Goal: Find specific page/section: Find specific page/section

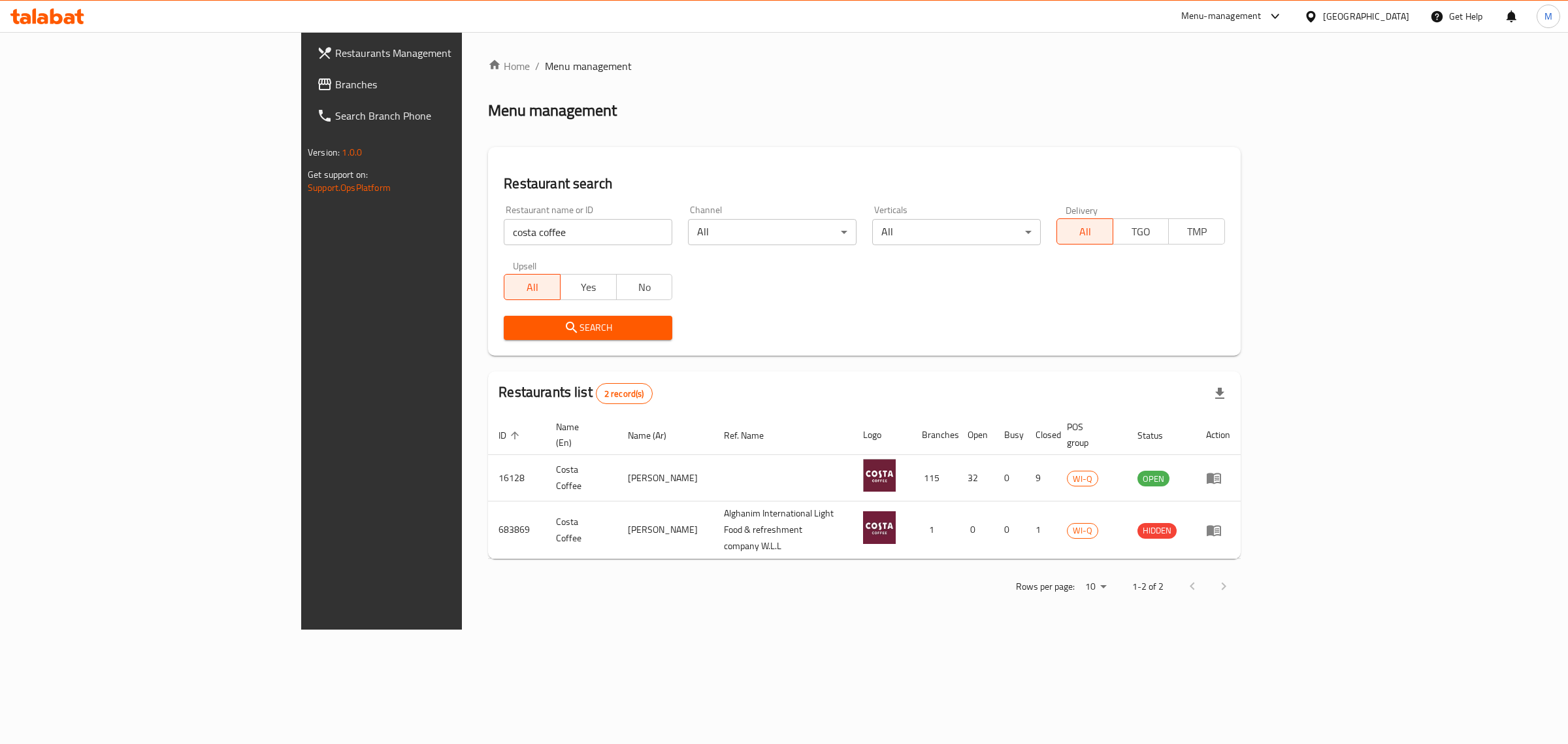
click at [504, 240] on input "costa coffee" at bounding box center [588, 232] width 169 height 26
type input "caribou"
click button "Search" at bounding box center [588, 328] width 169 height 24
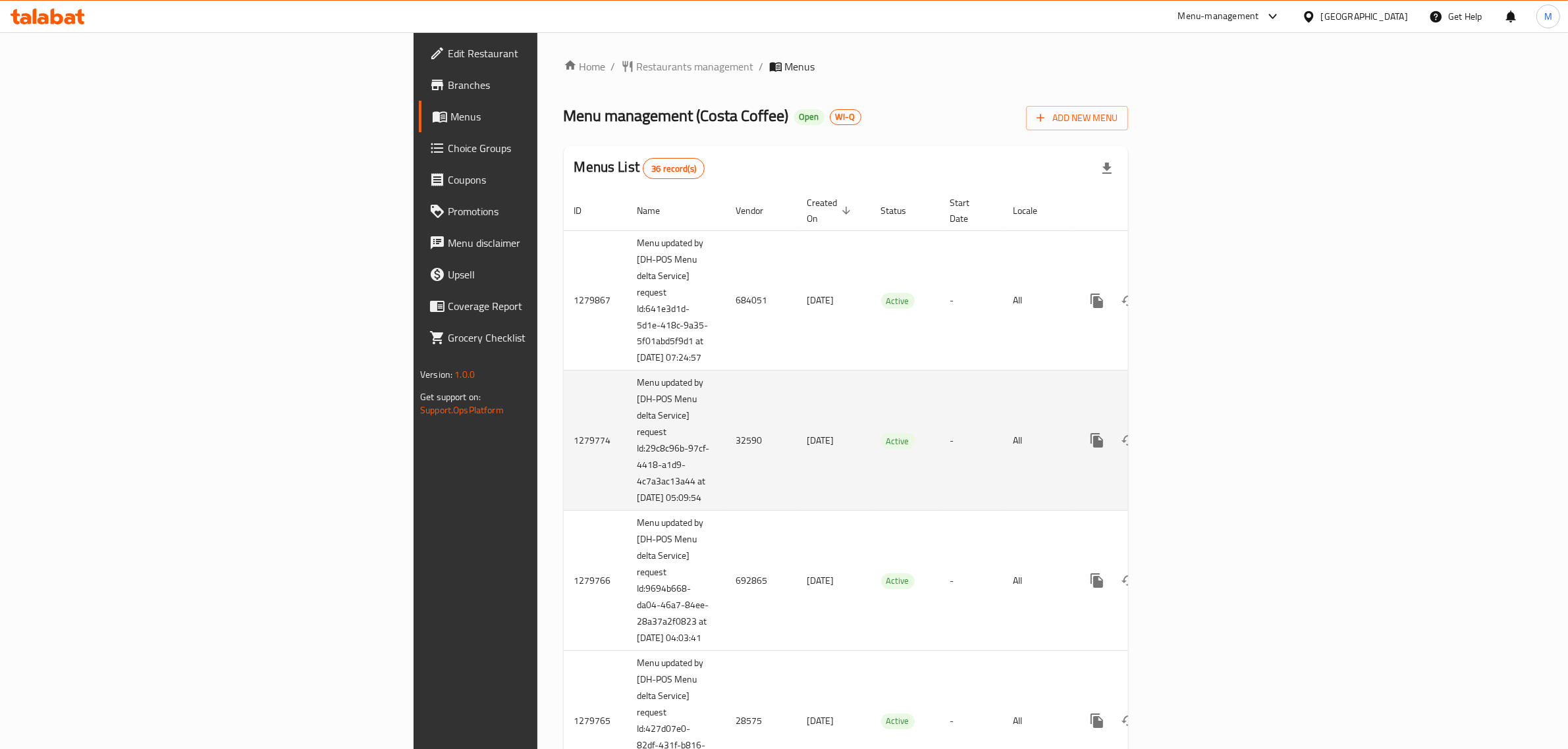
click at [797, 405] on td "11/03/2025" at bounding box center [834, 440] width 73 height 140
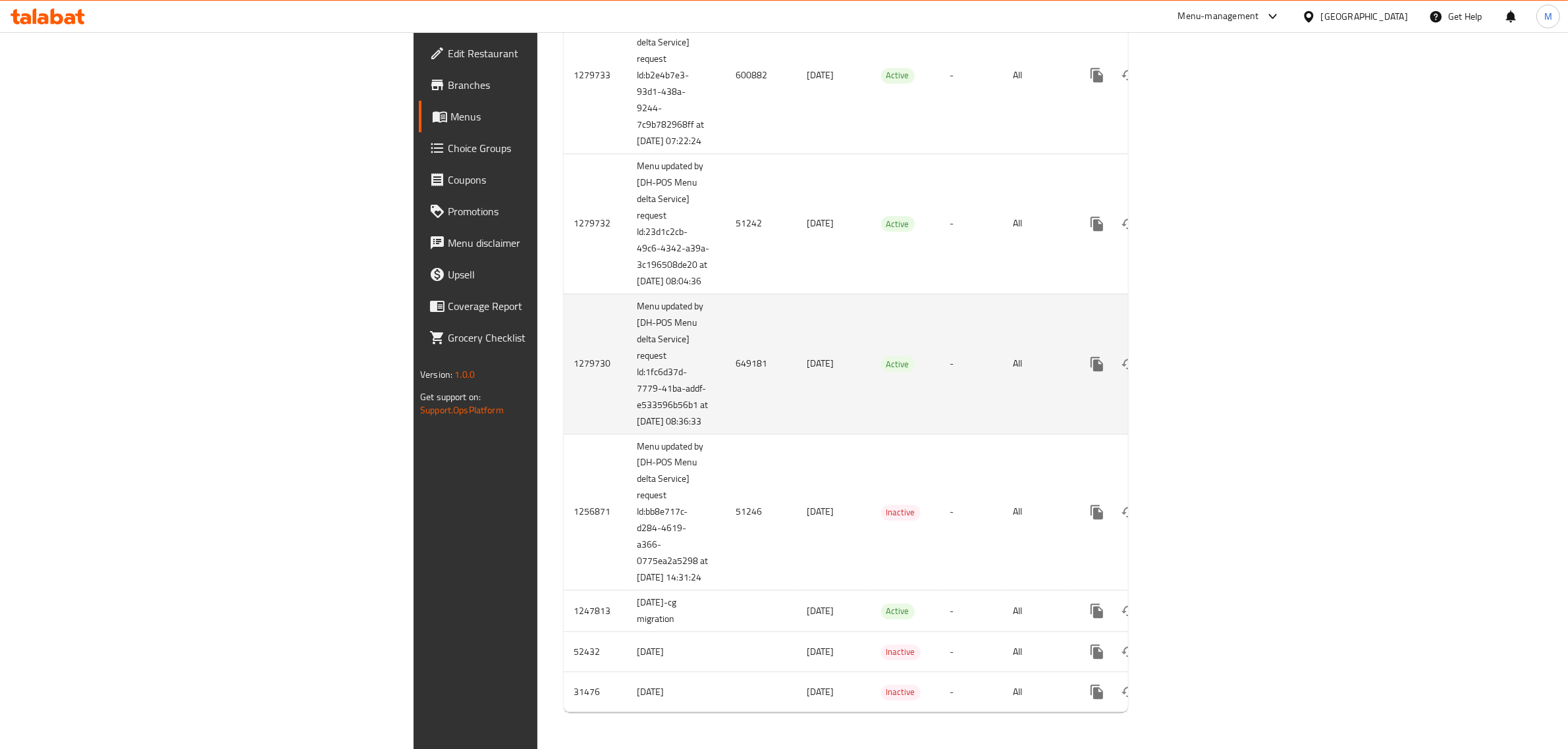
scroll to position [4880, 0]
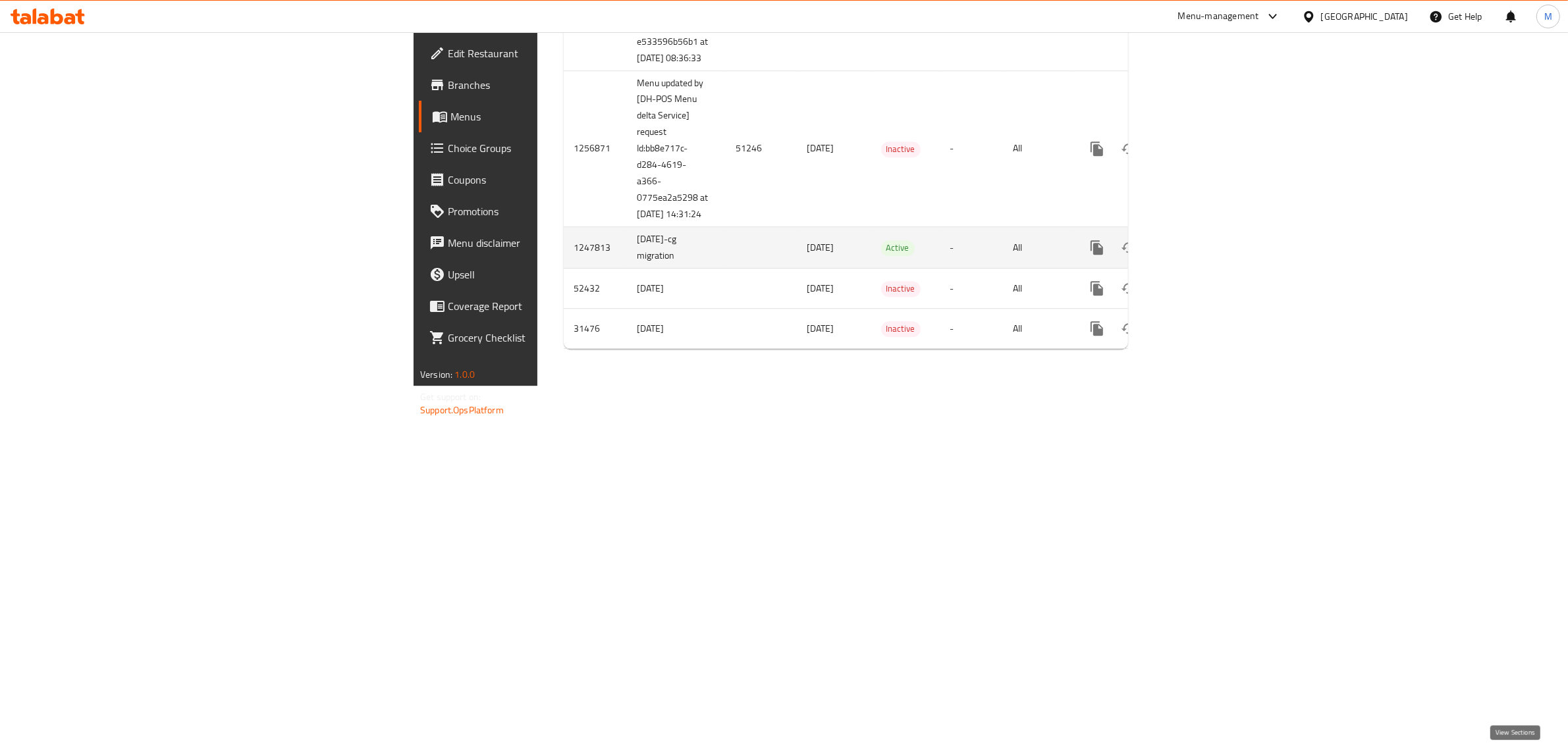
click at [1200, 256] on icon "enhanced table" at bounding box center [1191, 247] width 16 height 16
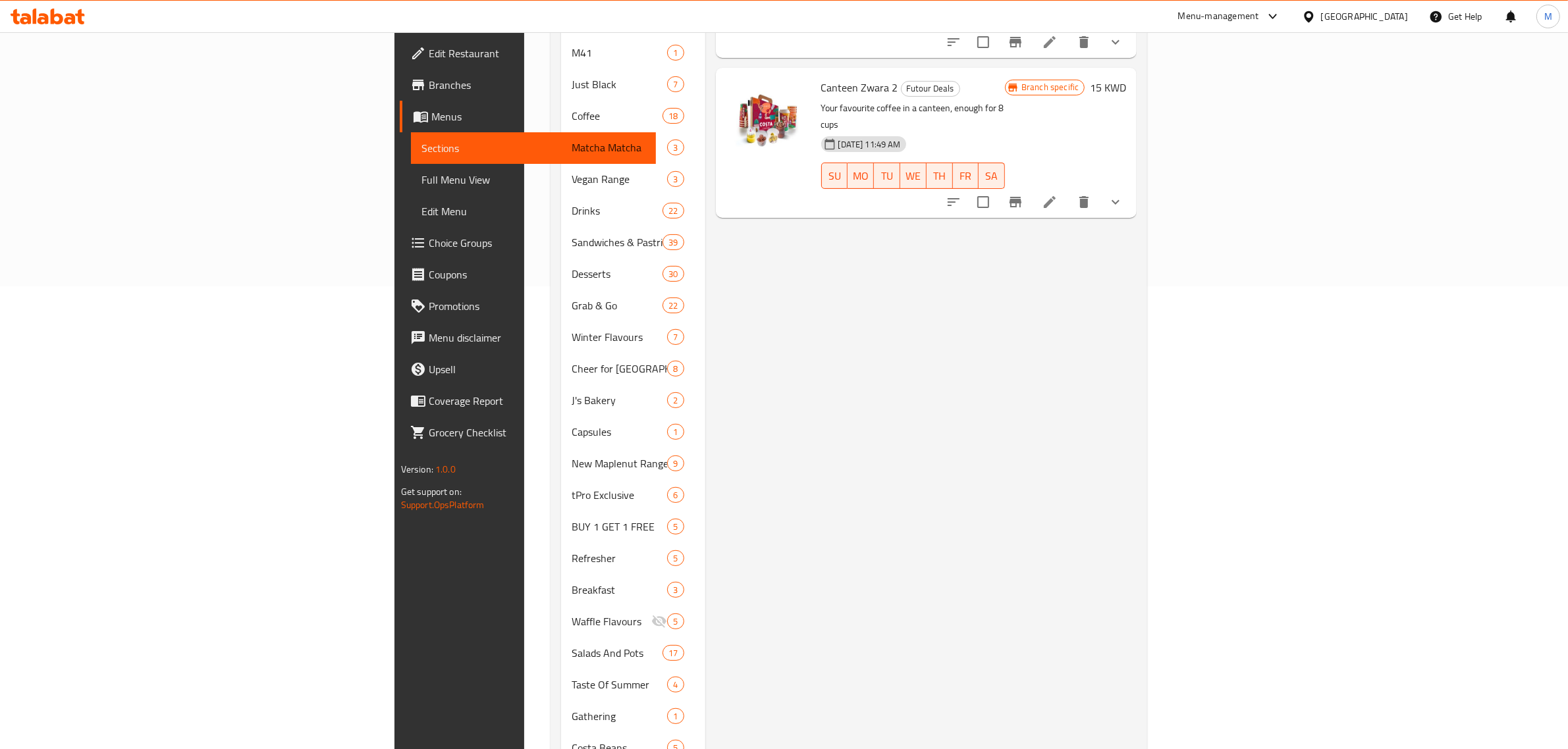
scroll to position [493, 0]
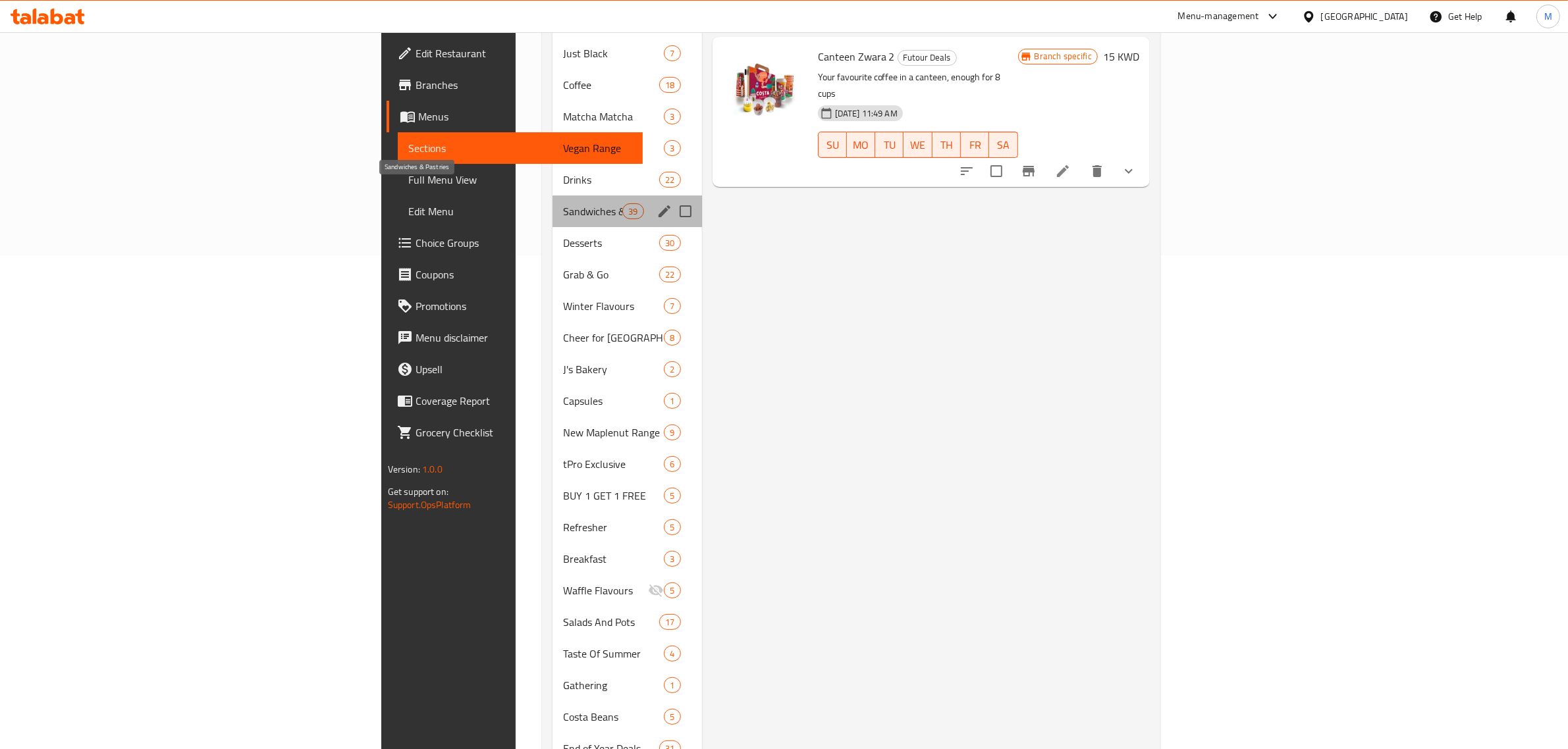
click at [563, 203] on span "Sandwiches & Pastries" at bounding box center [592, 211] width 59 height 16
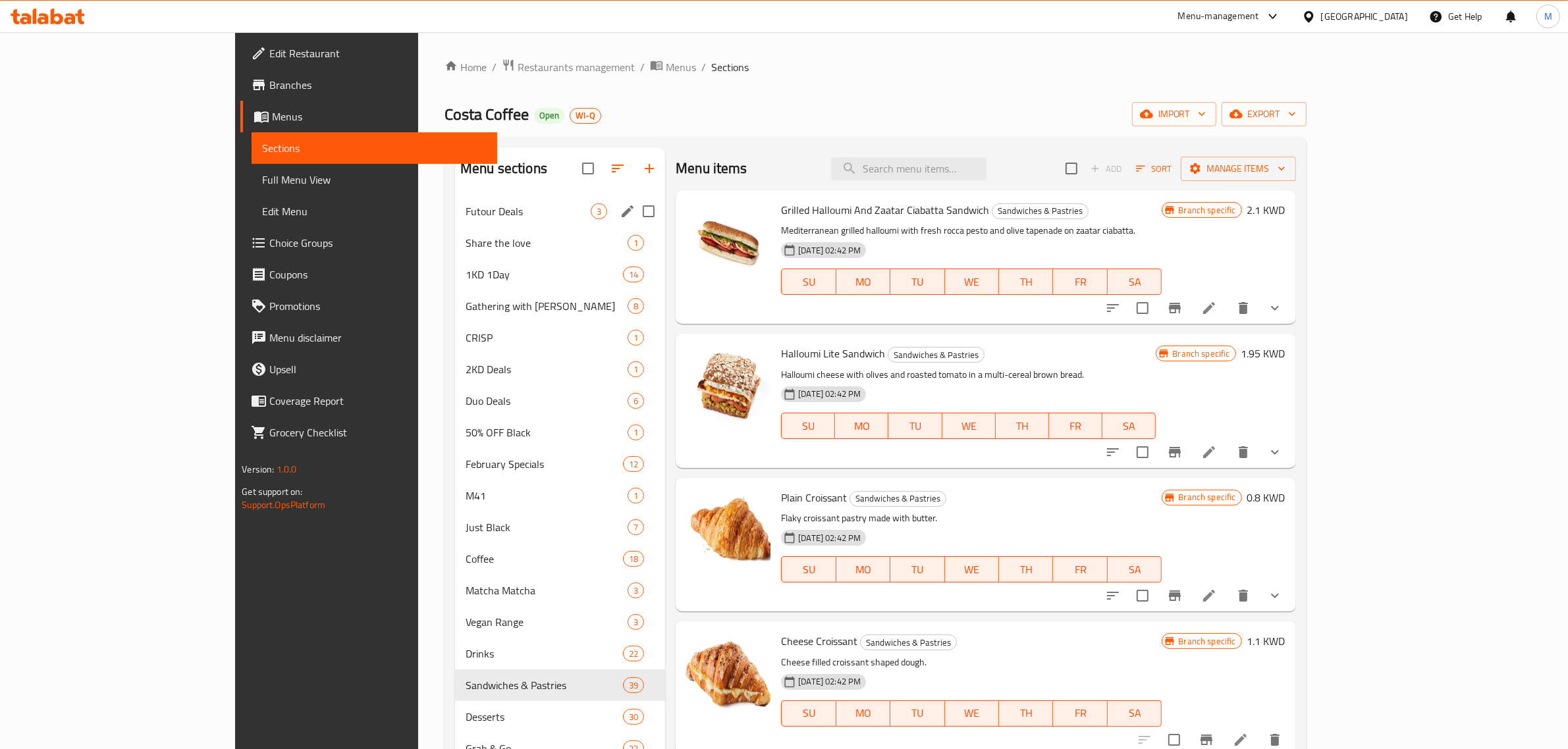
click at [466, 215] on span "Futour Deals" at bounding box center [528, 211] width 125 height 16
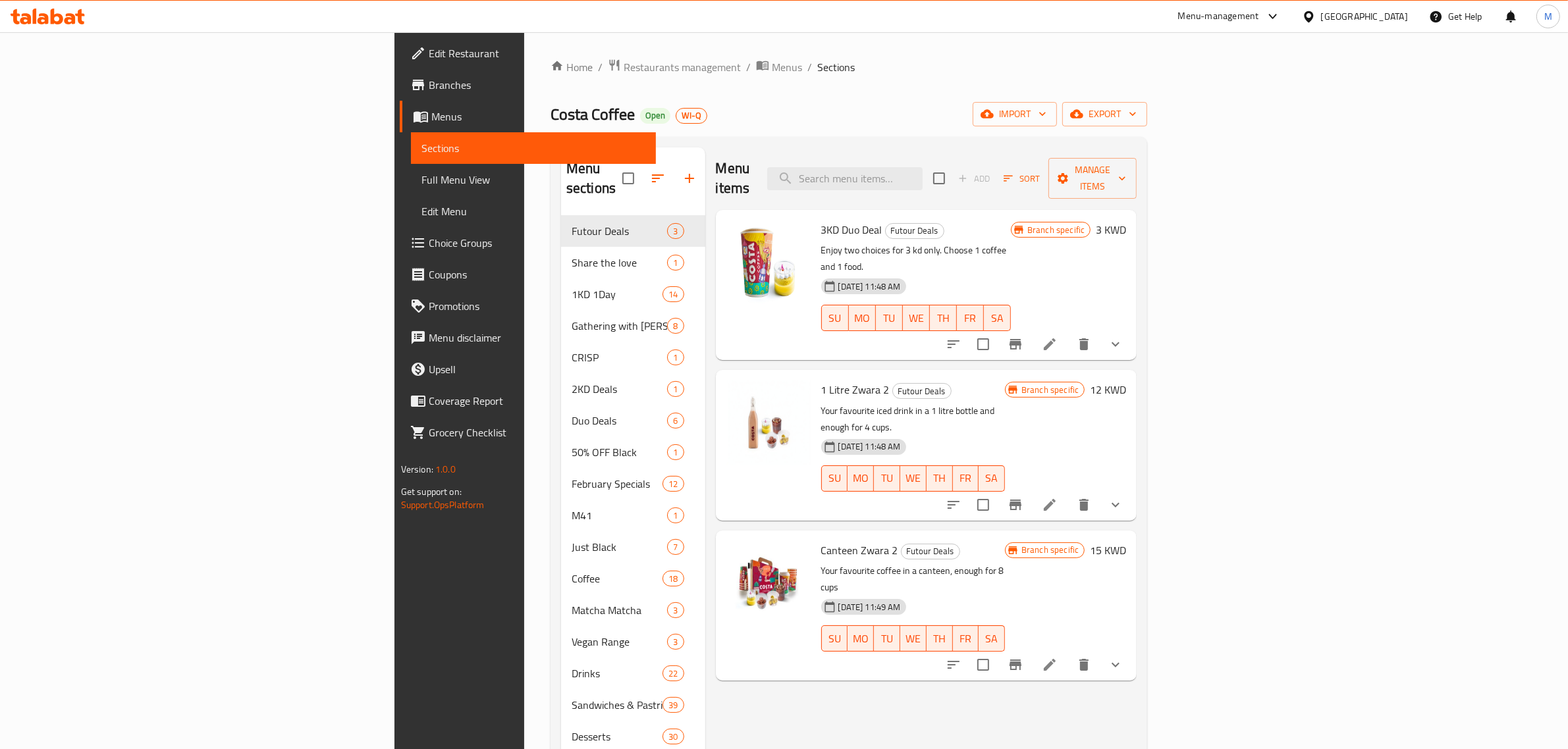
click at [400, 94] on link "Branches" at bounding box center [528, 85] width 257 height 31
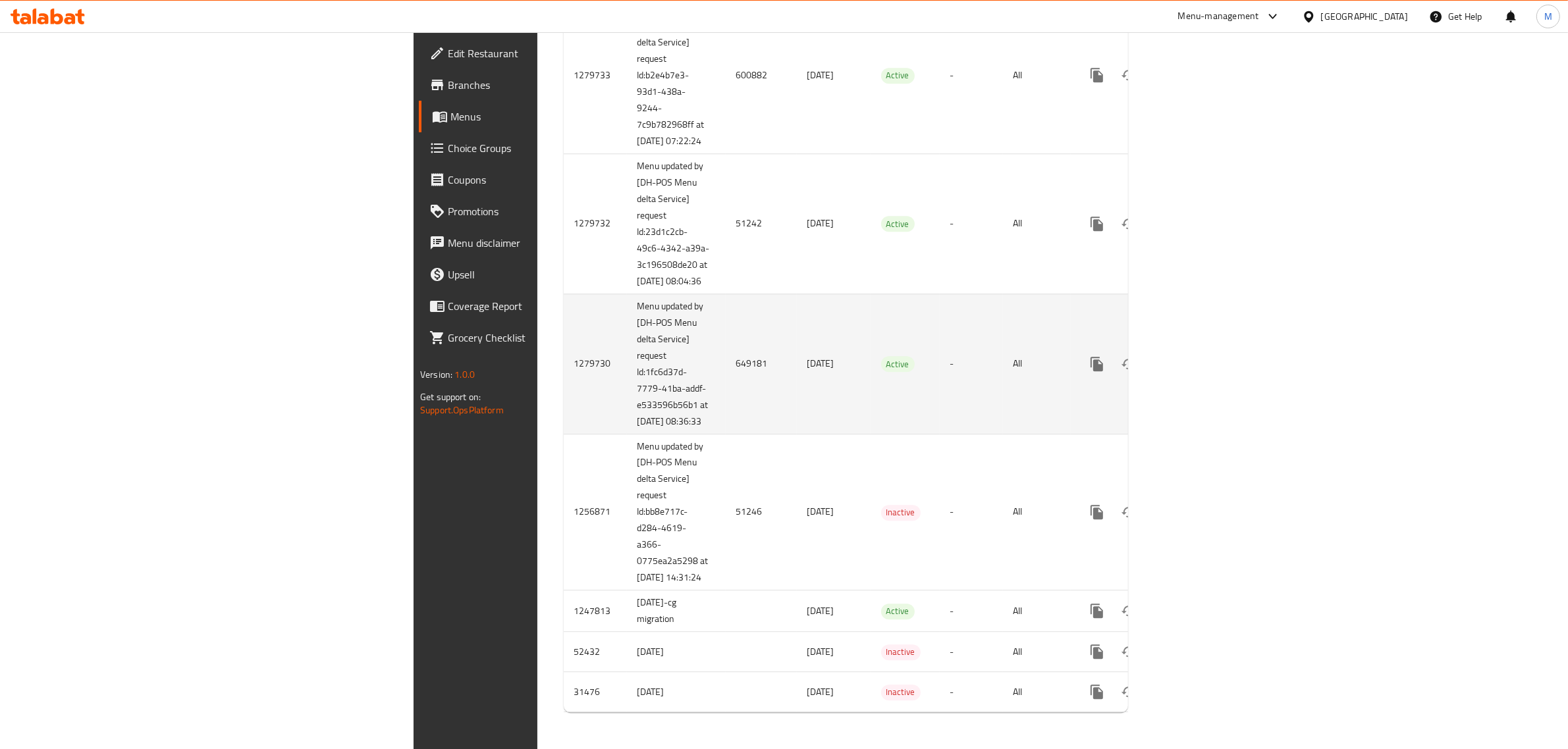
scroll to position [4880, 0]
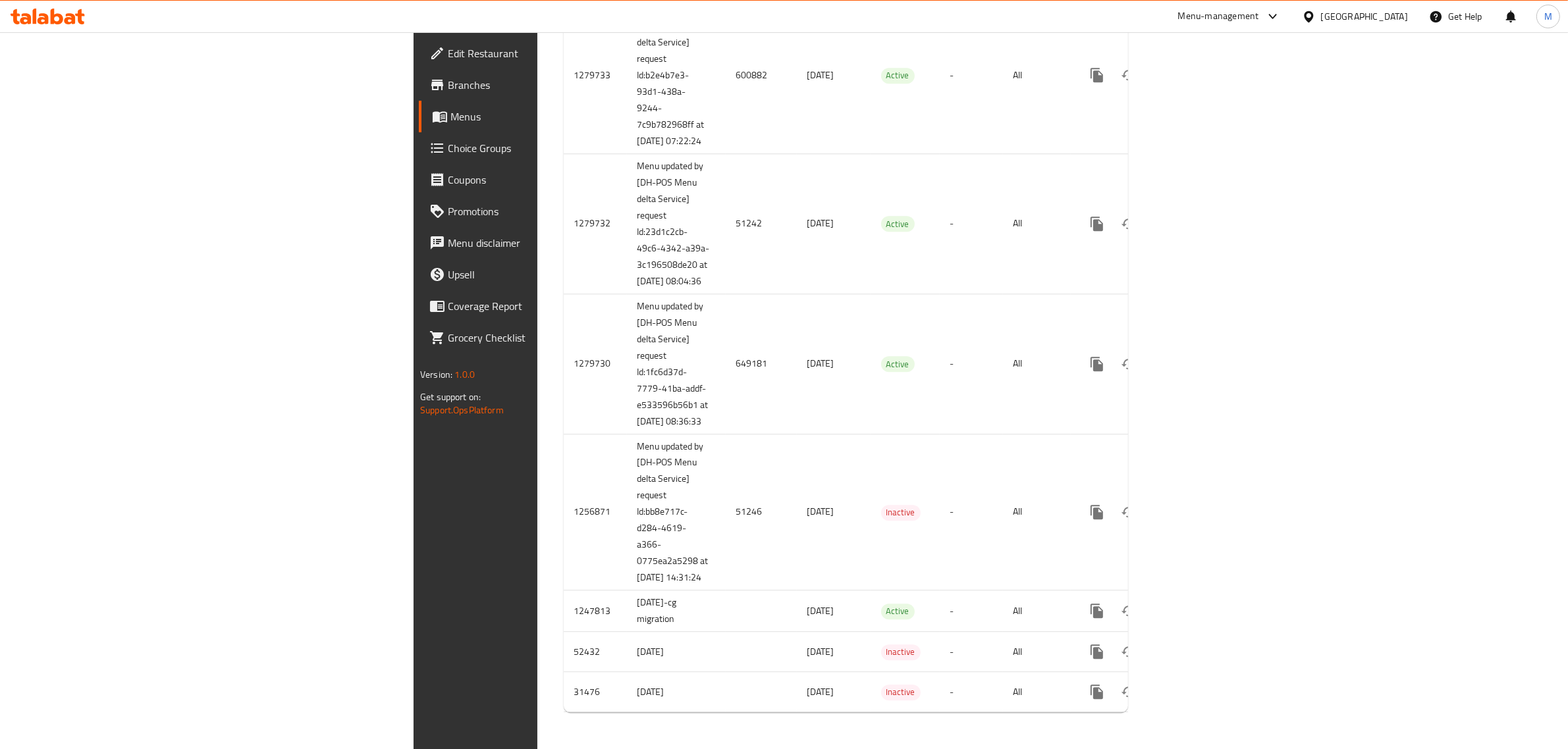
click at [1281, 17] on div at bounding box center [1270, 16] width 22 height 16
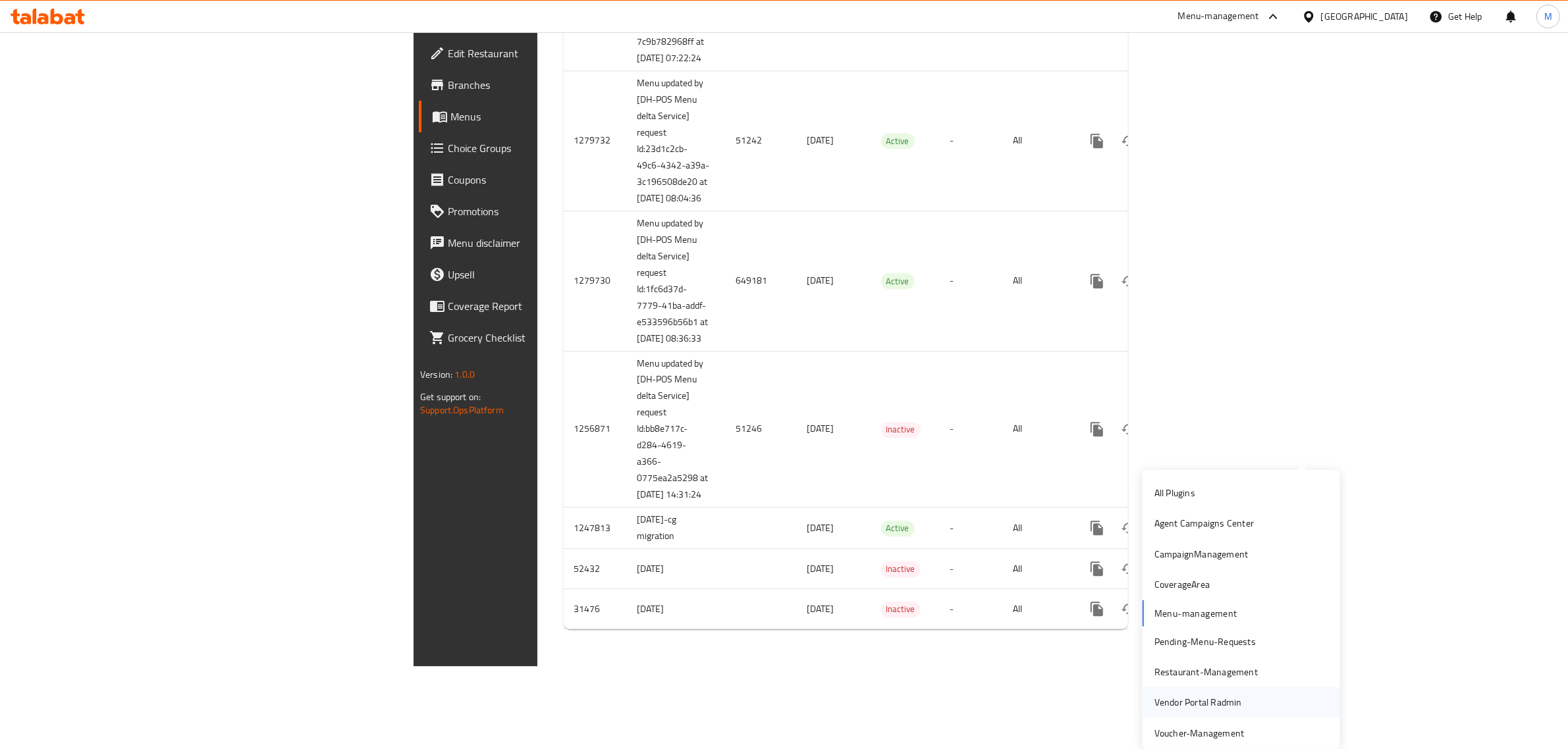
click at [1197, 695] on div "Vendor Portal Radmin" at bounding box center [1198, 702] width 88 height 14
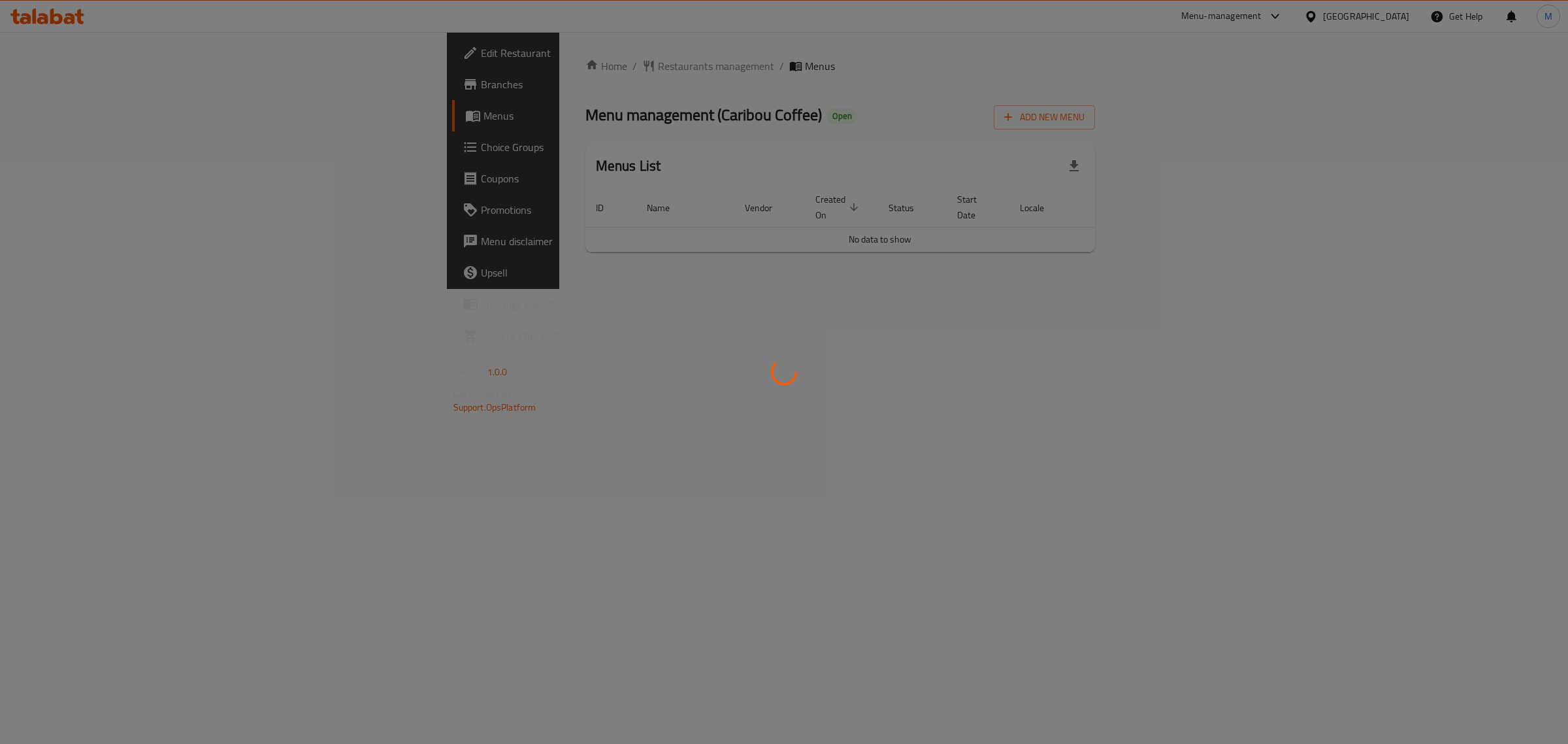
click at [93, 82] on div at bounding box center [784, 372] width 1568 height 744
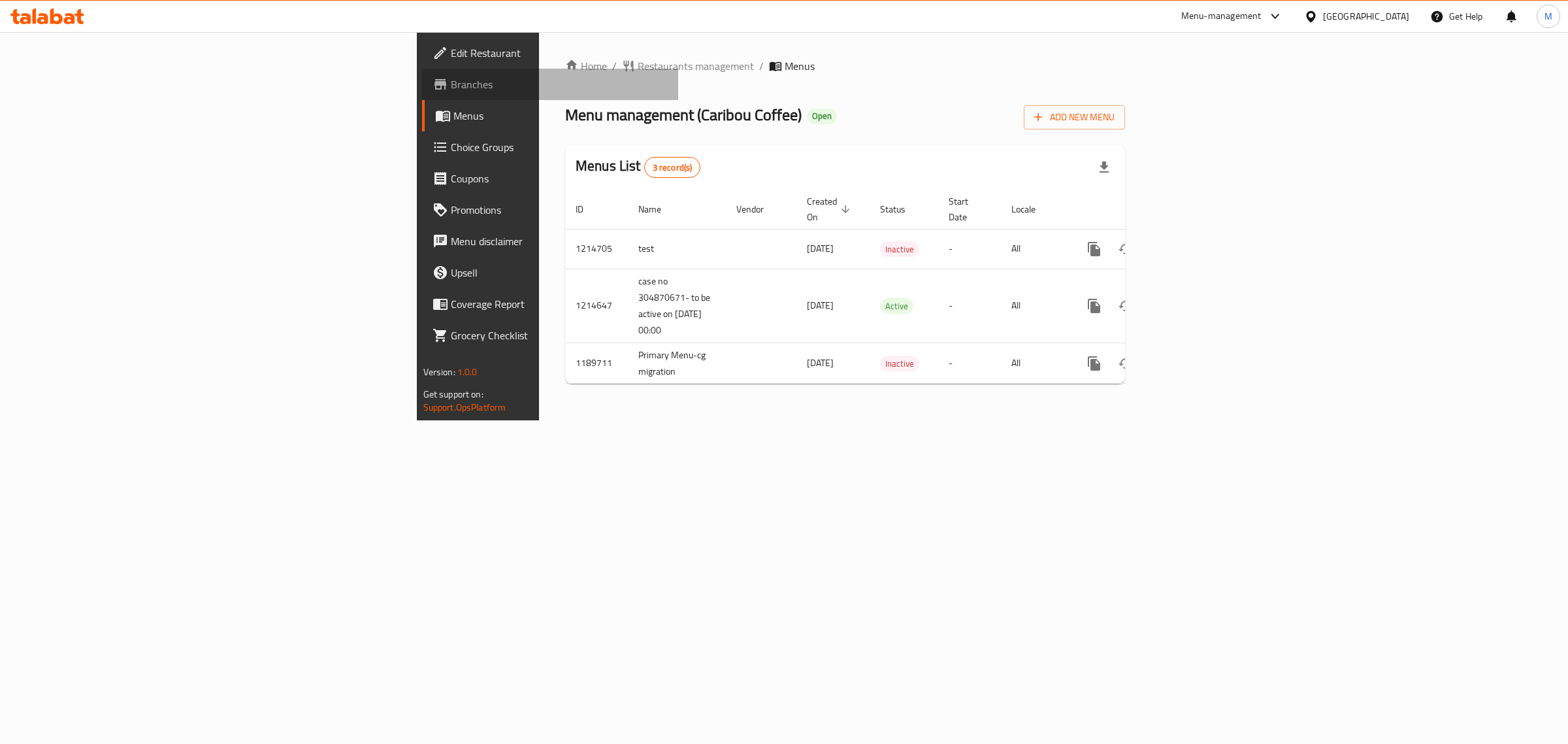
click at [451, 83] on span "Branches" at bounding box center [559, 84] width 218 height 16
